Goal: Book appointment/travel/reservation

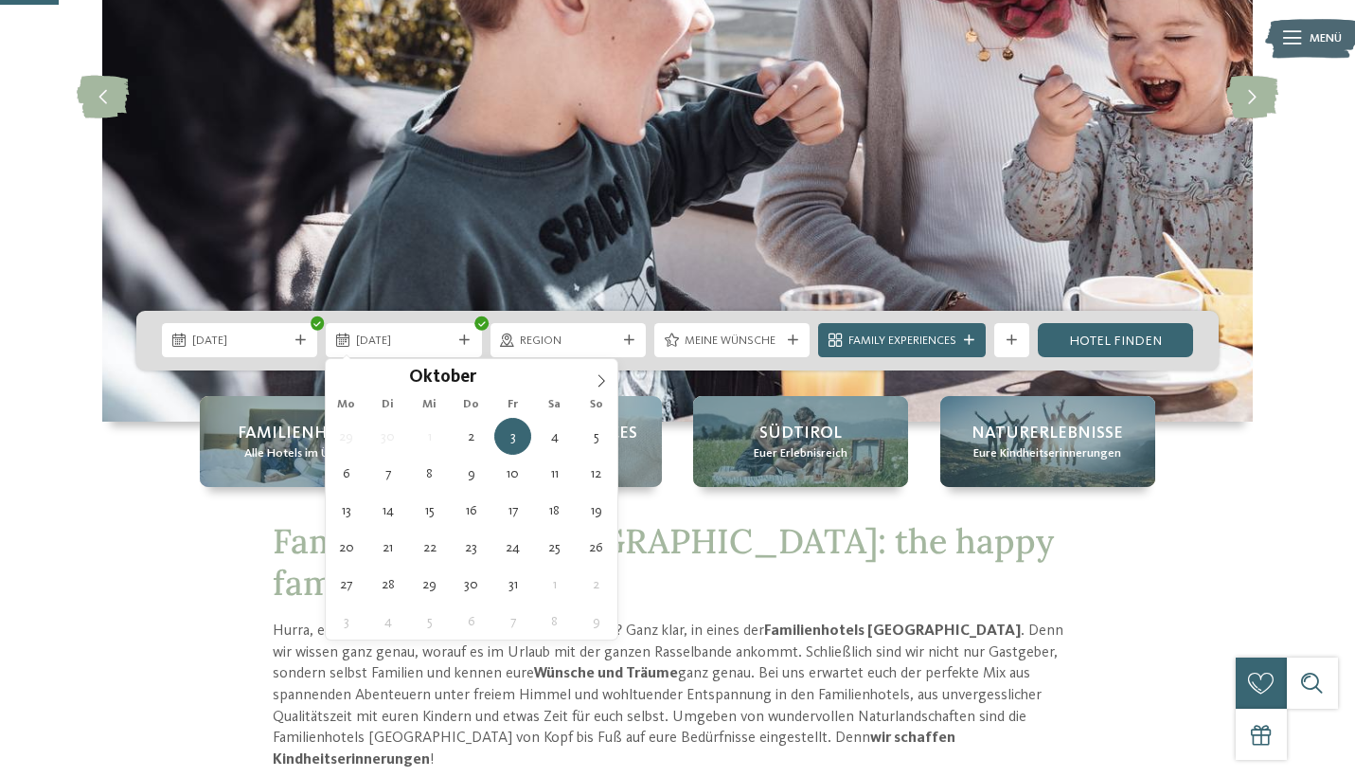
type div "[DATE]"
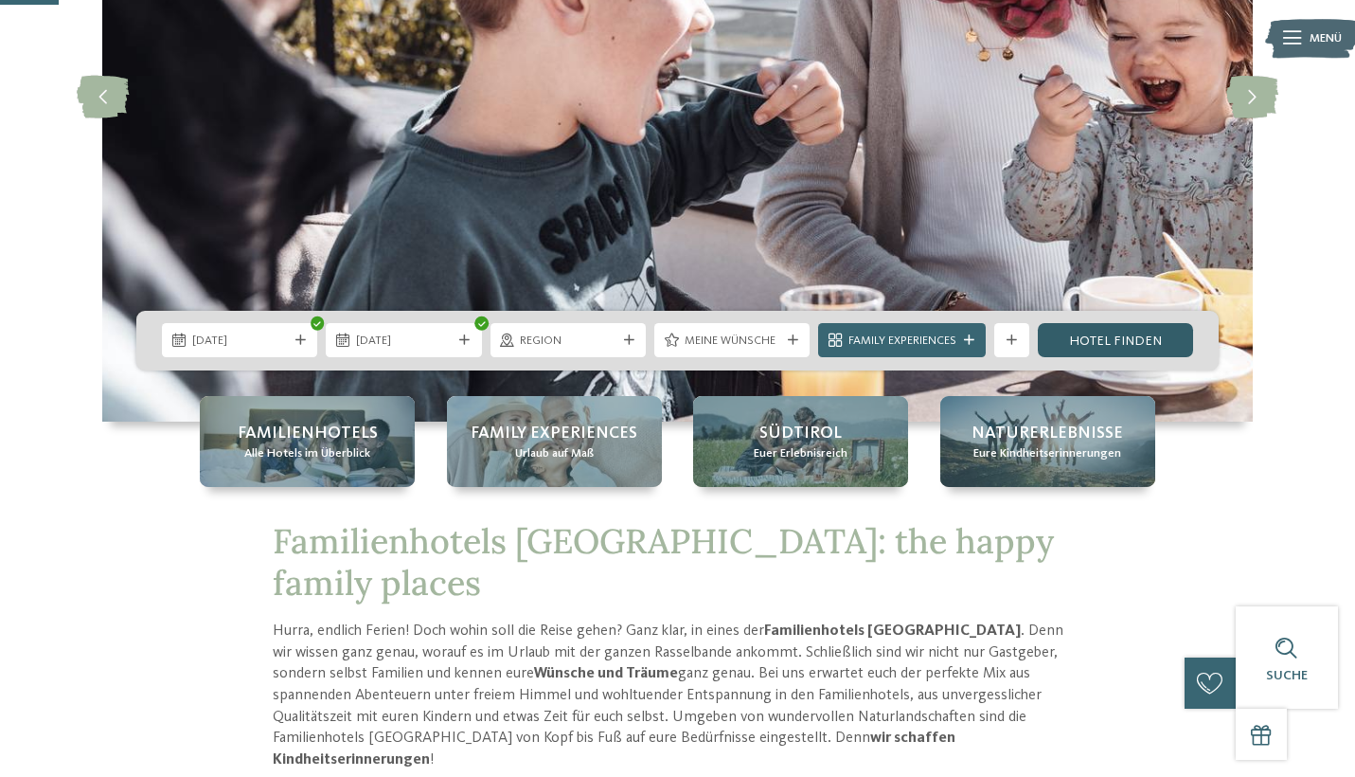
click at [1134, 347] on link "Hotel finden" at bounding box center [1115, 340] width 155 height 34
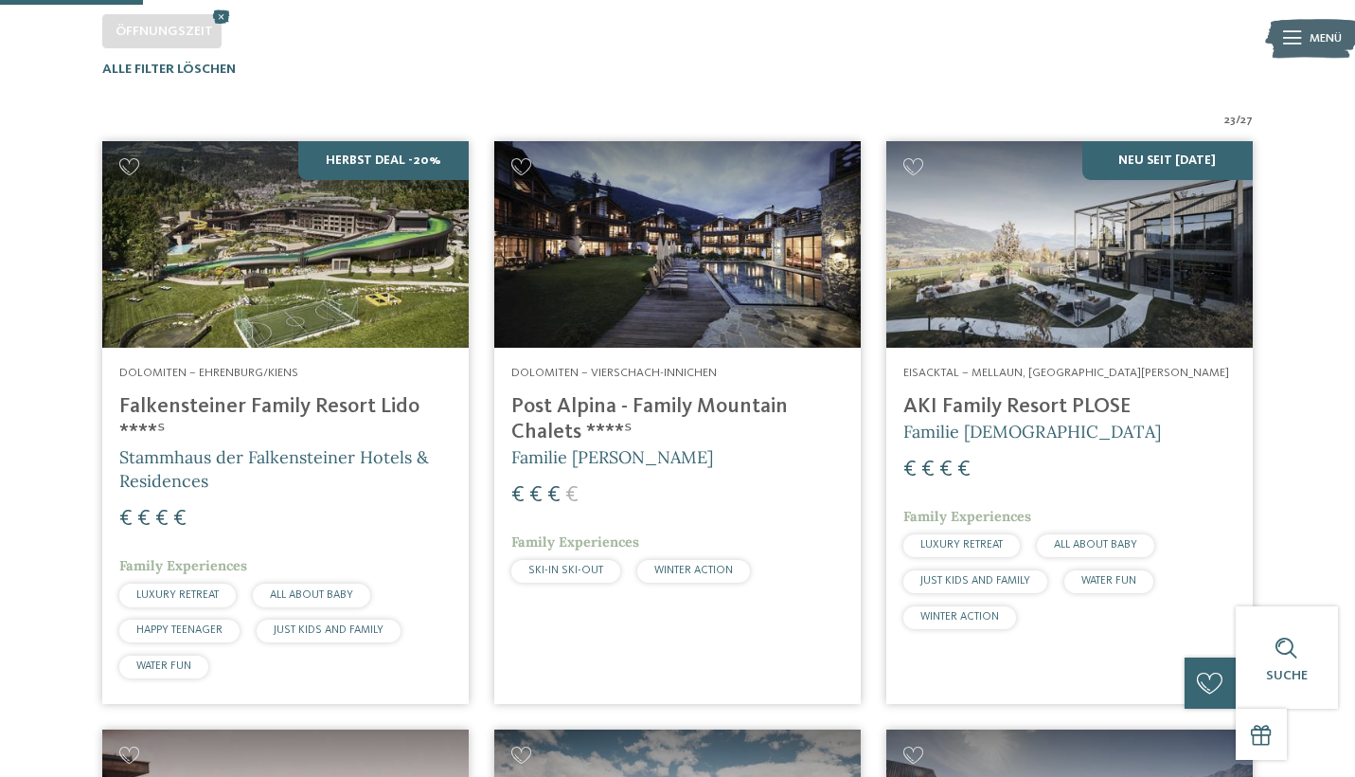
scroll to position [553, 0]
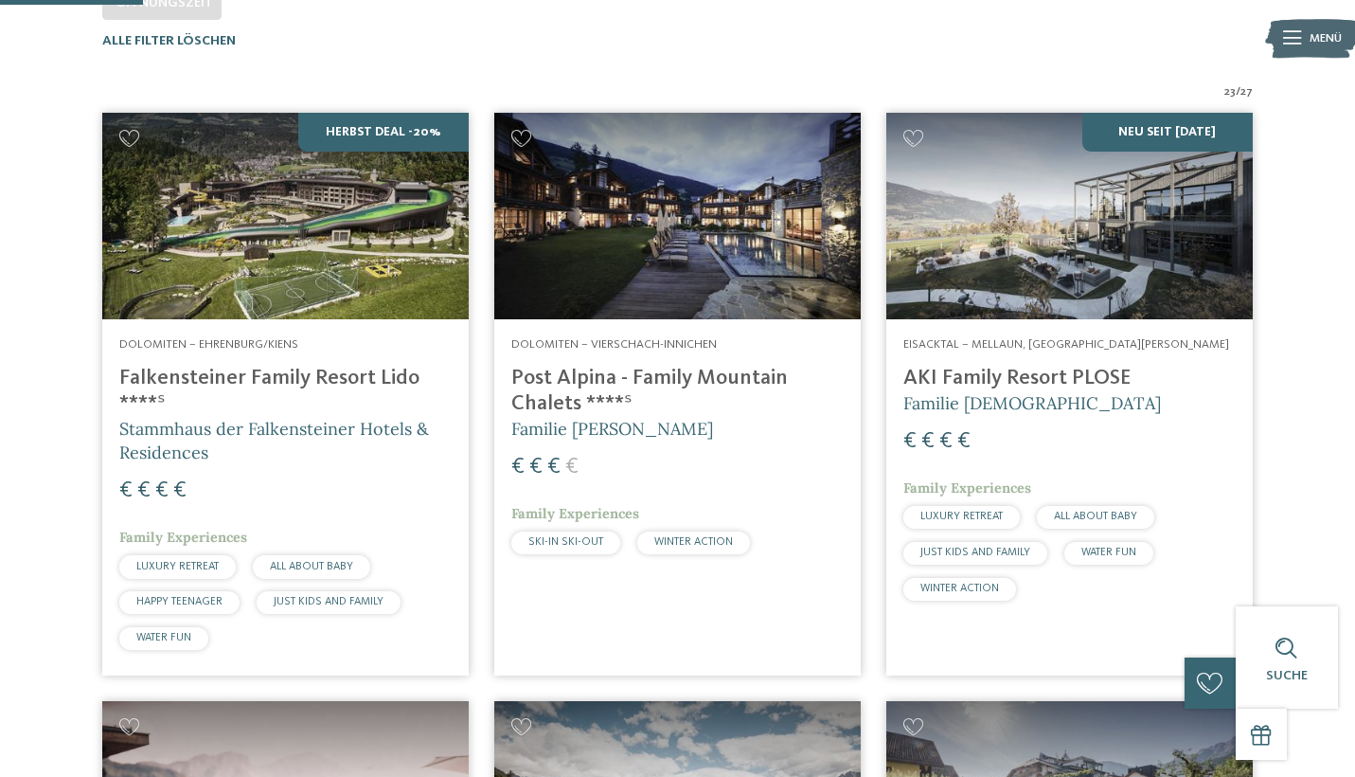
click at [635, 384] on h4 "Post Alpina - Family Mountain Chalets ****ˢ" at bounding box center [677, 391] width 332 height 51
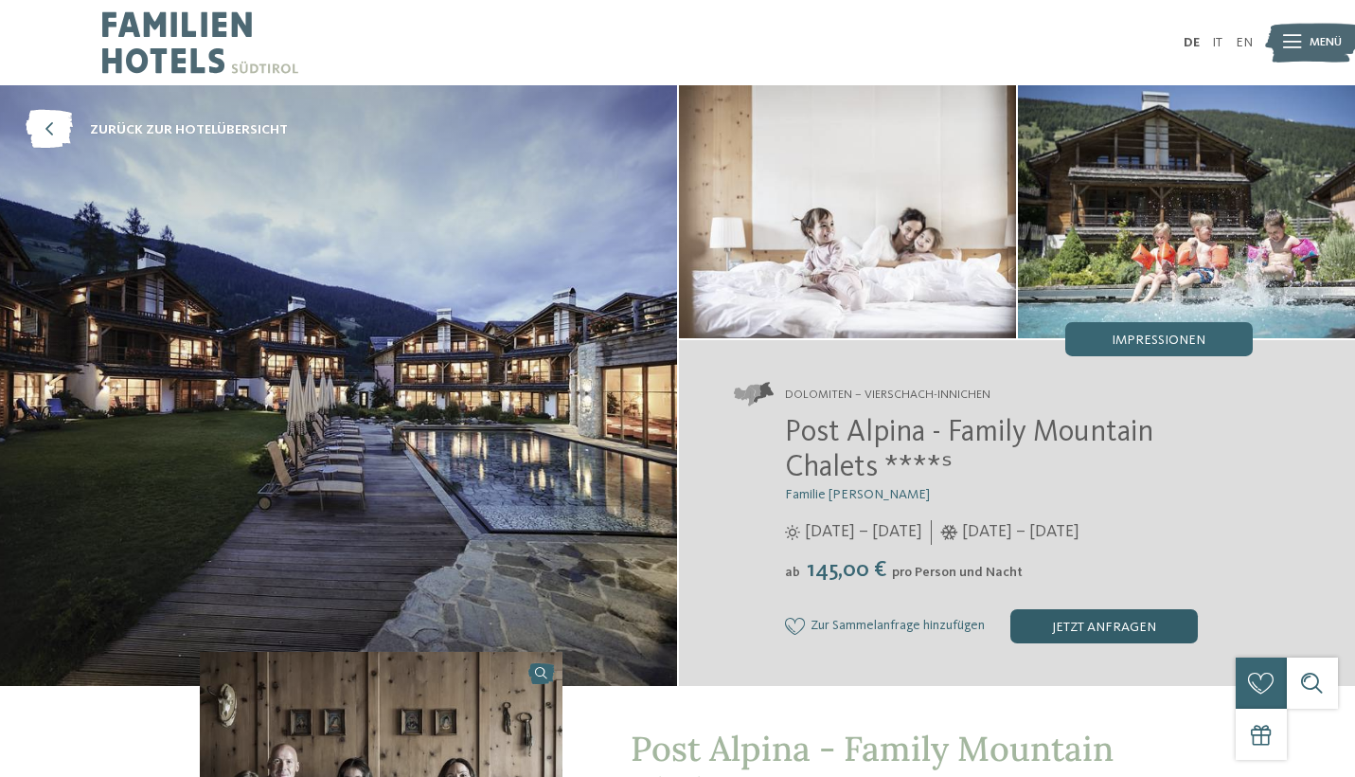
click at [1068, 632] on div "jetzt anfragen" at bounding box center [1105, 626] width 188 height 34
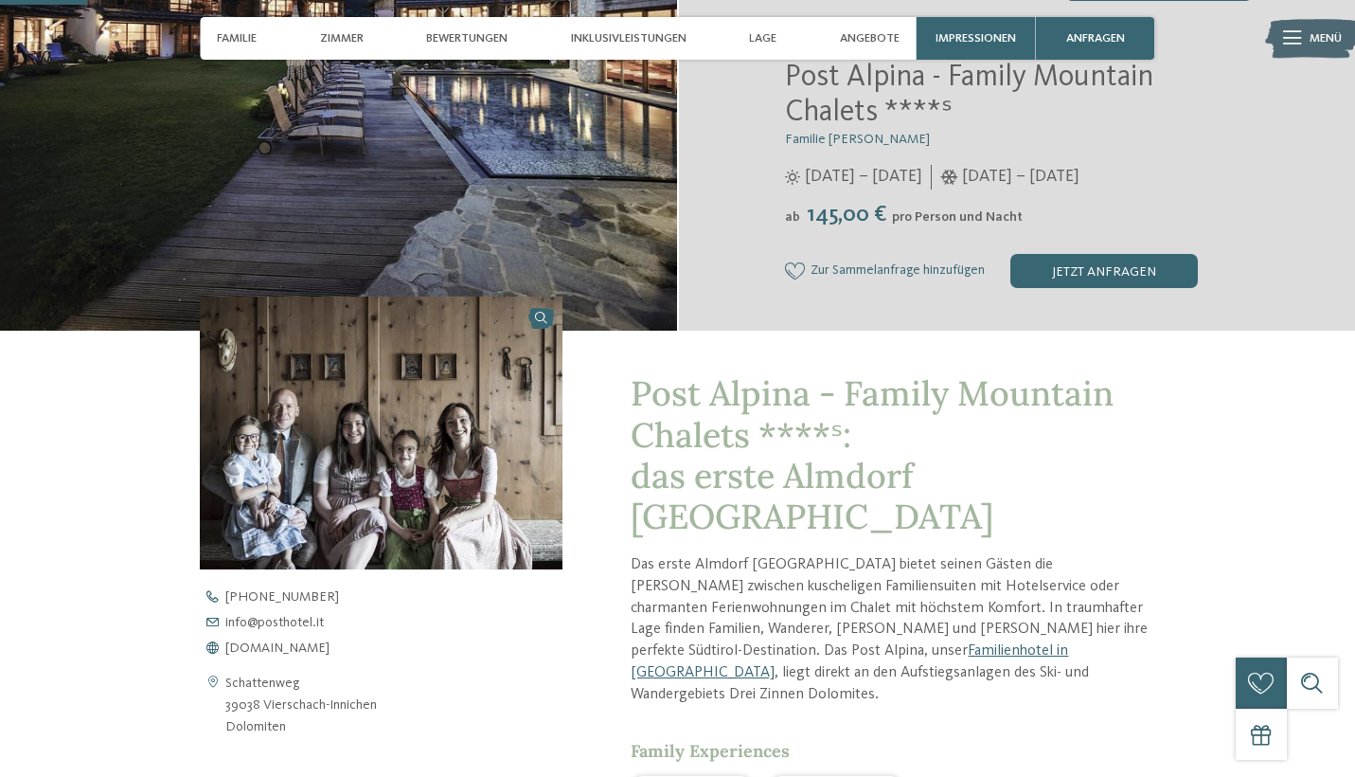
scroll to position [353, 0]
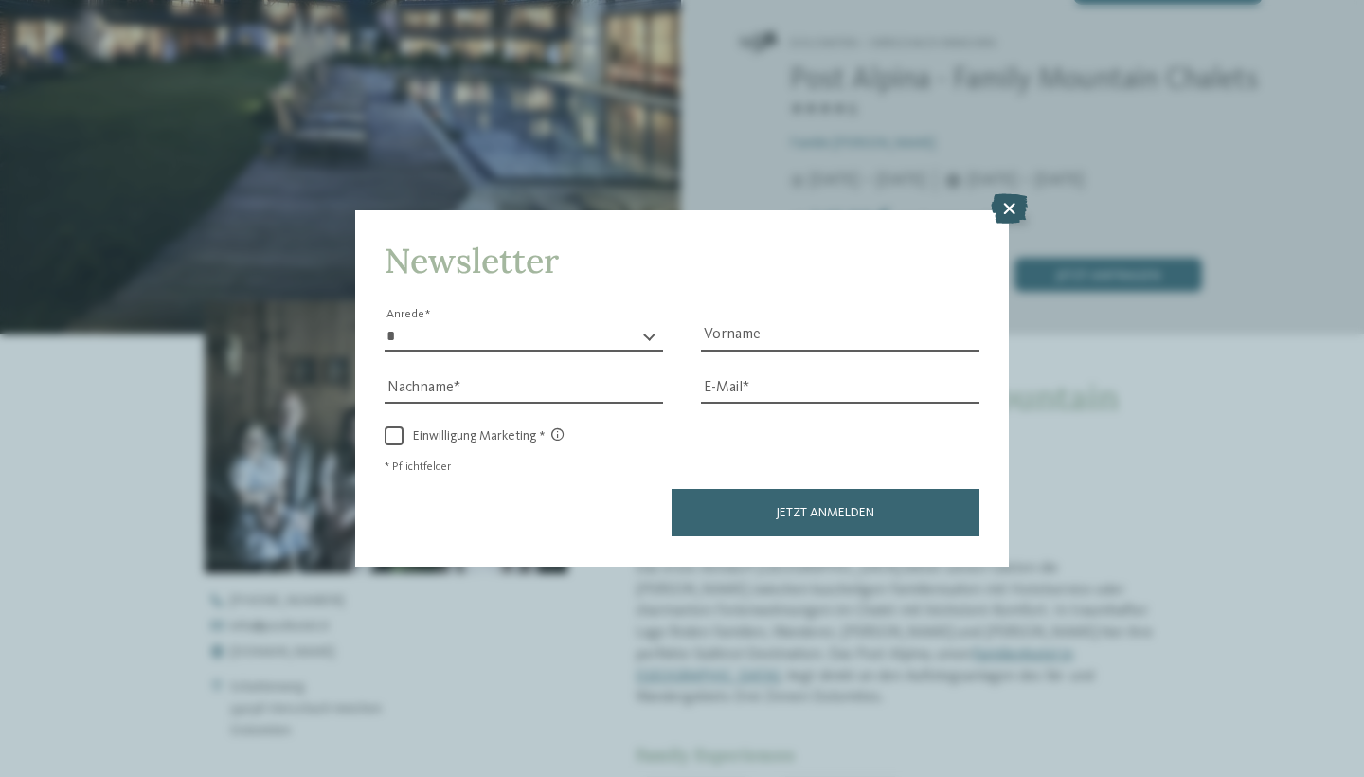
click at [1007, 194] on icon at bounding box center [1009, 209] width 37 height 30
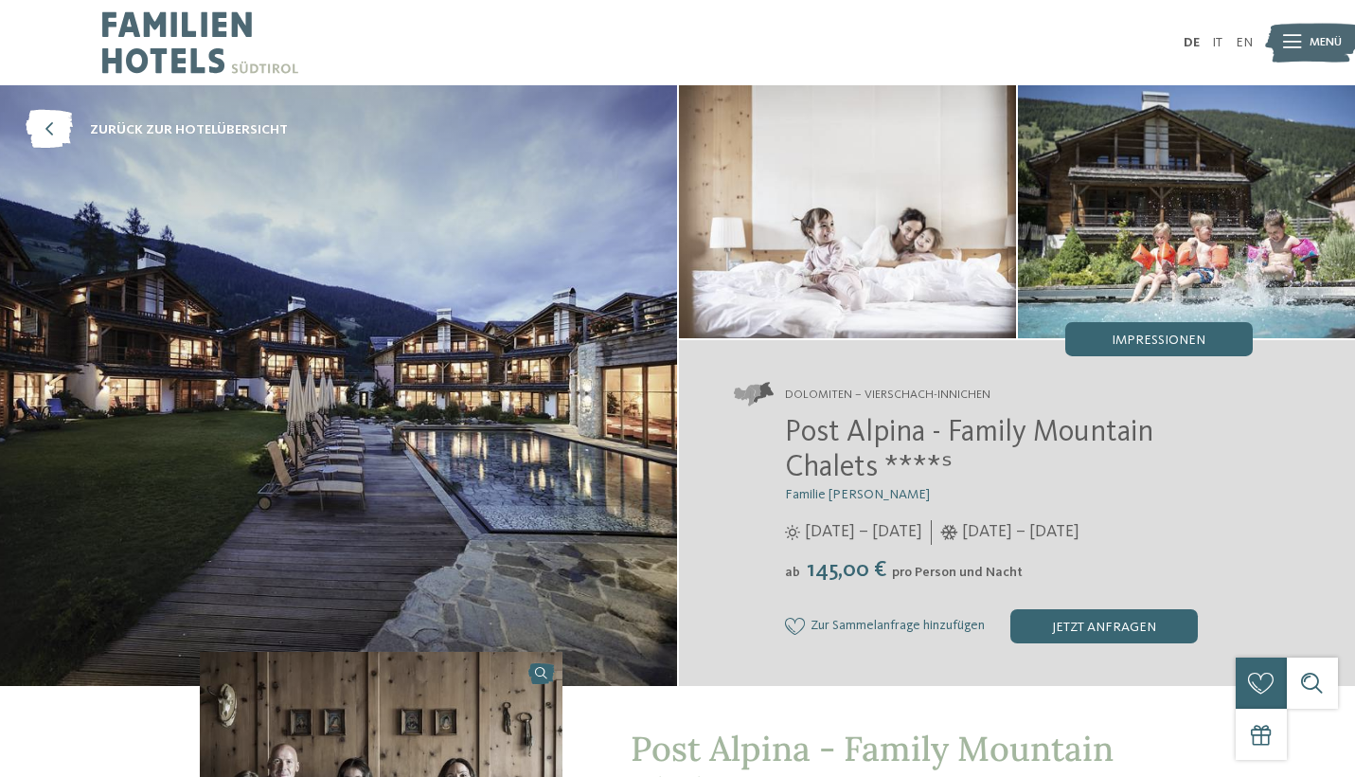
scroll to position [0, 0]
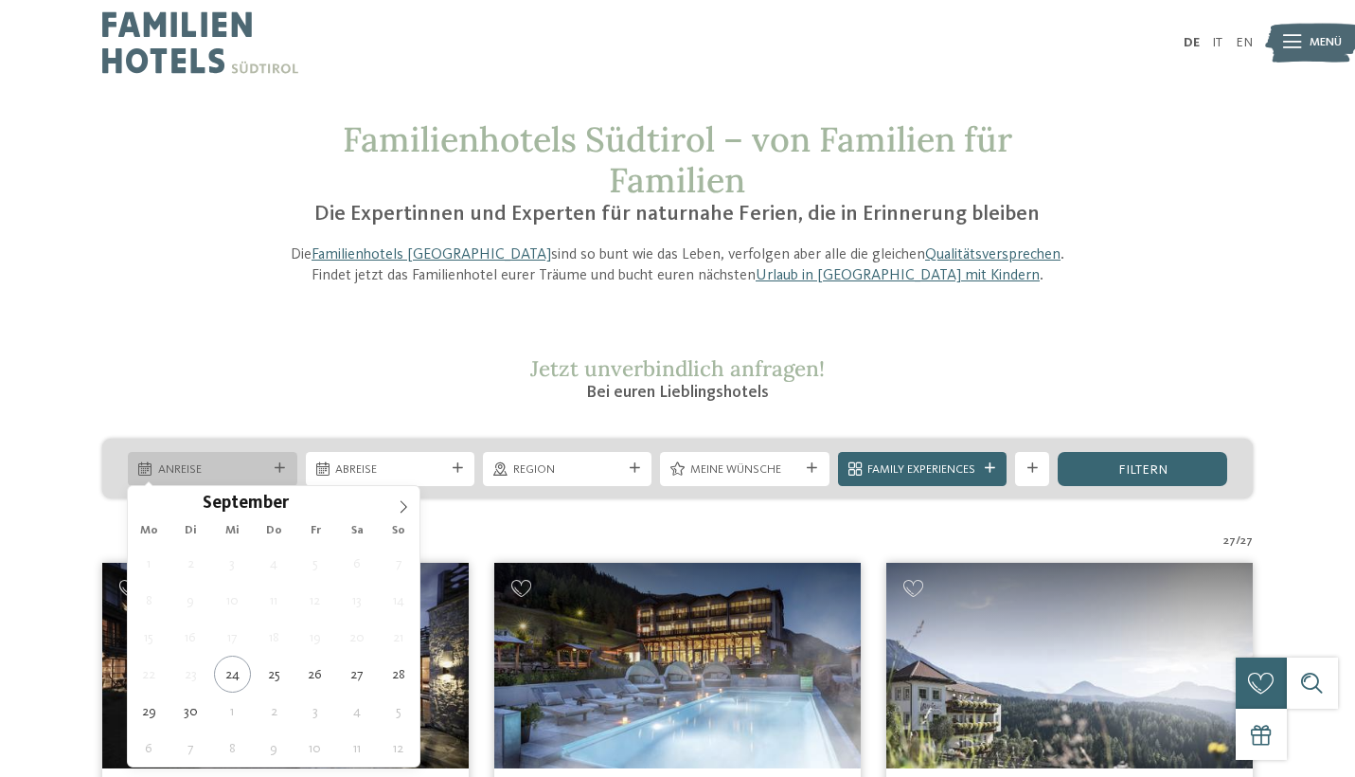
click at [235, 461] on span "Anreise" at bounding box center [212, 469] width 109 height 17
click at [400, 519] on div "Mo Di Mi Do Fr Sa So" at bounding box center [274, 531] width 292 height 27
click at [403, 511] on icon at bounding box center [403, 506] width 13 height 13
type div "[DATE]"
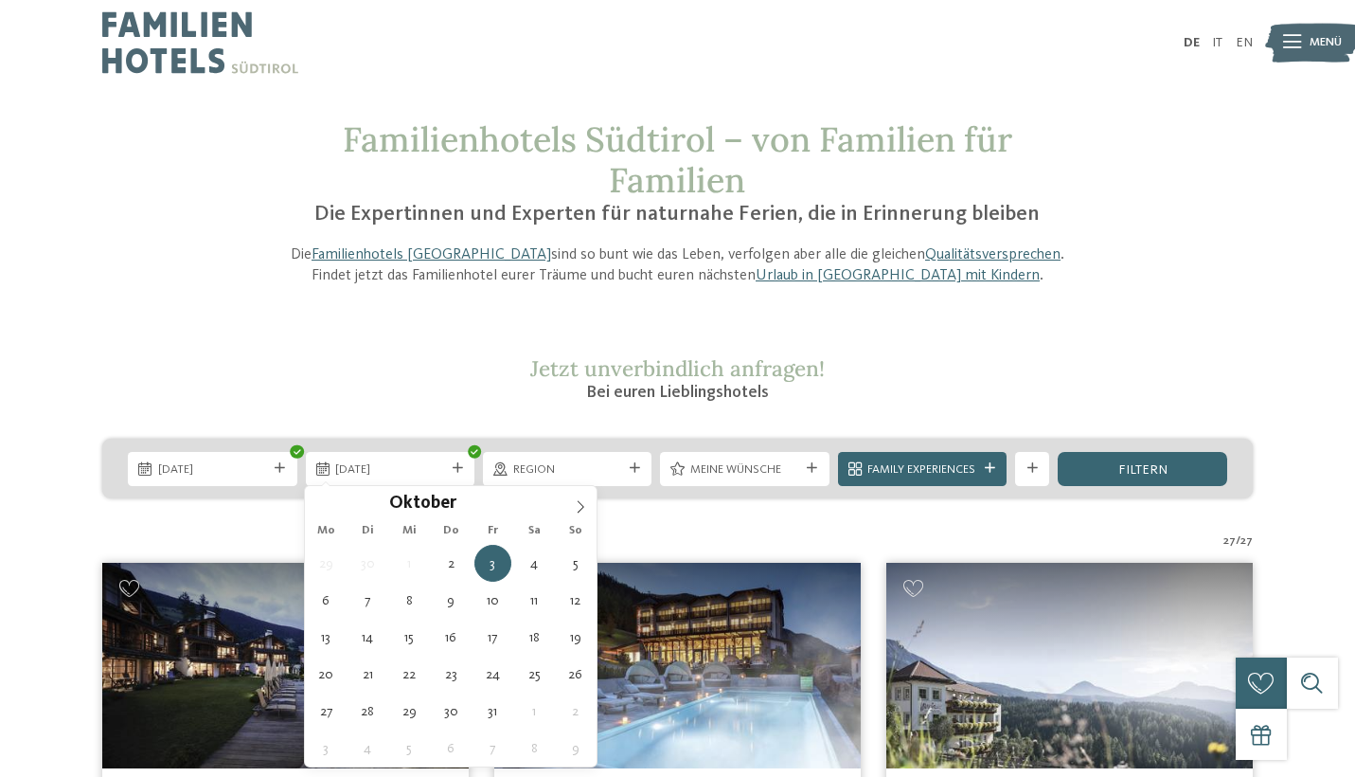
type div "[DATE]"
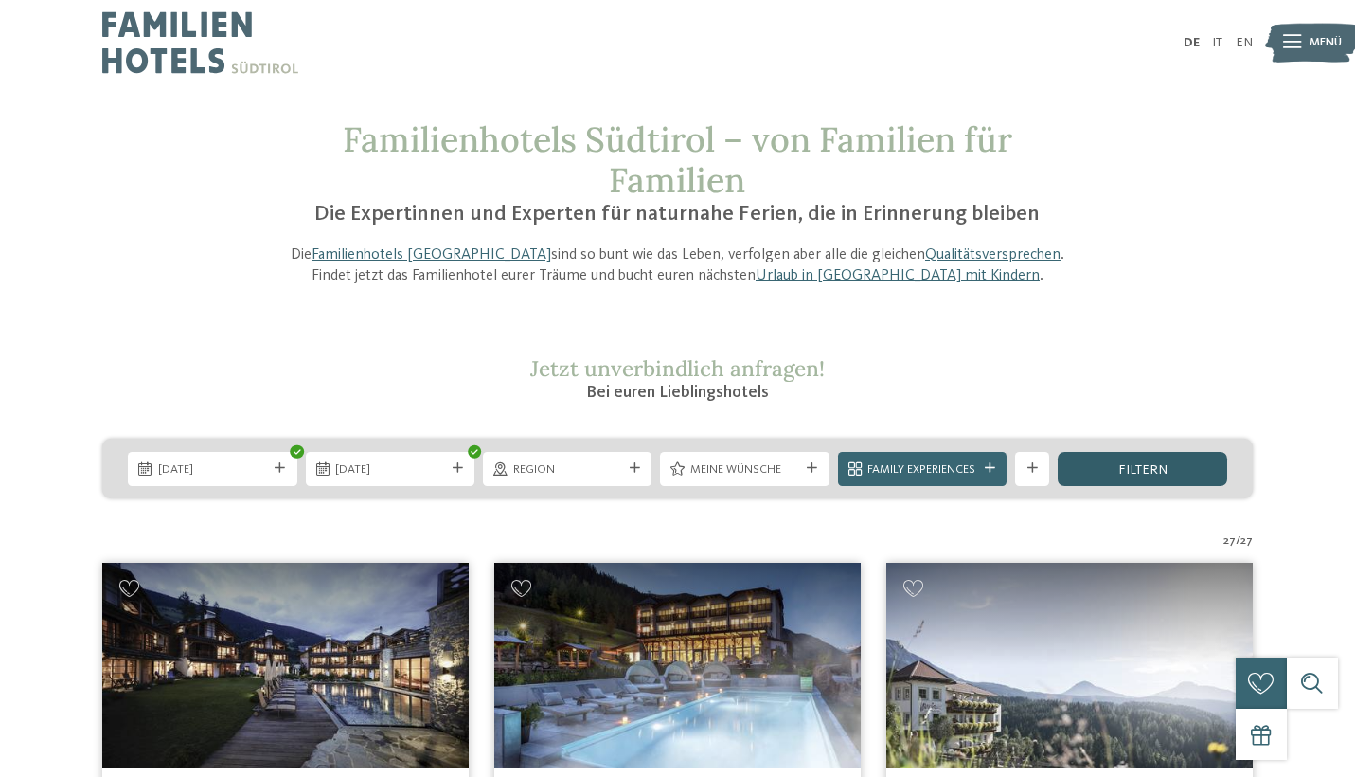
click at [1157, 474] on span "filtern" at bounding box center [1143, 469] width 49 height 13
